Goal: Task Accomplishment & Management: Use online tool/utility

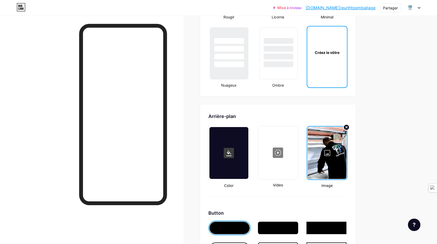
scroll to position [692, 0]
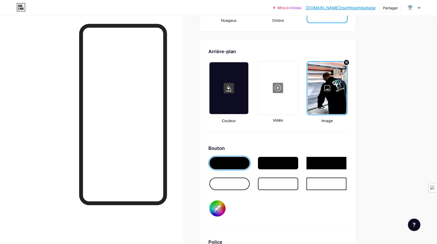
click at [323, 69] on div at bounding box center [327, 88] width 39 height 52
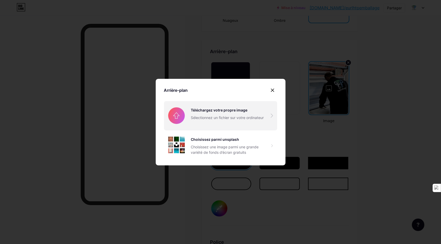
click at [205, 110] on input "file" at bounding box center [220, 115] width 113 height 29
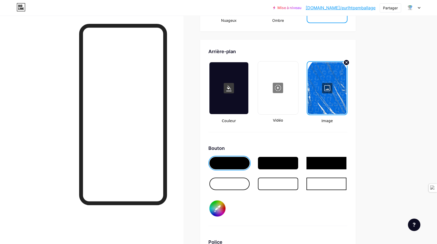
click at [226, 178] on div at bounding box center [230, 184] width 40 height 12
click at [230, 157] on div at bounding box center [230, 163] width 40 height 12
click at [220, 201] on input "#1c70e3" at bounding box center [218, 209] width 16 height 16
click at [225, 201] on input "#1b3a64" at bounding box center [218, 209] width 16 height 16
click at [65, 110] on div at bounding box center [92, 138] width 184 height 244
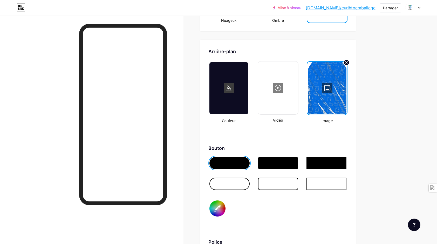
click at [65, 110] on div at bounding box center [92, 138] width 184 height 244
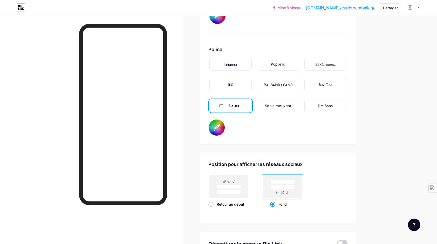
scroll to position [886, 0]
click at [72, 130] on div at bounding box center [92, 138] width 184 height 244
click at [62, 129] on div at bounding box center [92, 138] width 184 height 244
click at [62, 127] on div at bounding box center [92, 138] width 184 height 244
click at [78, 166] on div at bounding box center [92, 138] width 184 height 244
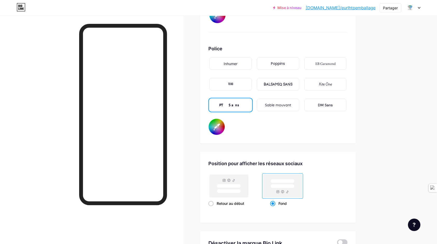
click at [54, 165] on div at bounding box center [92, 138] width 184 height 244
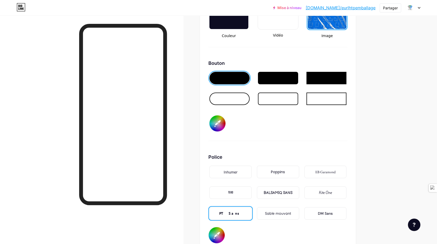
scroll to position [770, 0]
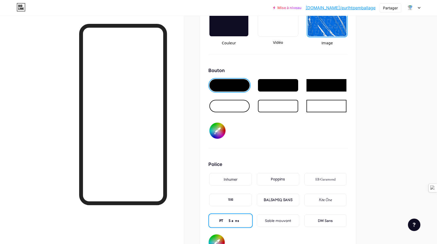
click at [235, 100] on div at bounding box center [230, 106] width 40 height 12
click at [218, 123] on input "#2e8b57" at bounding box center [218, 131] width 16 height 16
type input "#ffffff"
click at [220, 235] on input "#ffffff" at bounding box center [217, 243] width 16 height 16
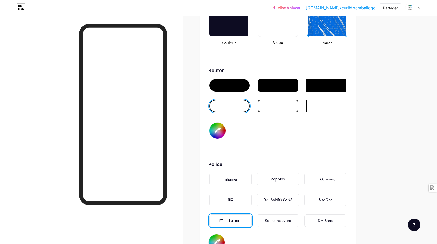
type input "#ffffff"
click at [230, 79] on div at bounding box center [230, 85] width 40 height 12
click at [219, 123] on input "#ffffff" at bounding box center [218, 131] width 16 height 16
type input "#2e8b57"
